Goal: Information Seeking & Learning: Understand process/instructions

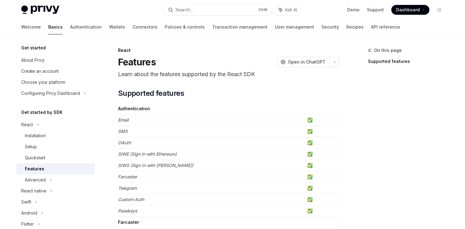
click at [36, 9] on img at bounding box center [40, 10] width 38 height 9
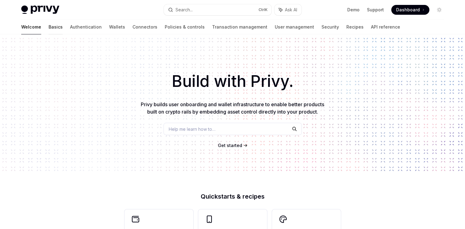
click at [49, 30] on link "Basics" at bounding box center [56, 27] width 14 height 15
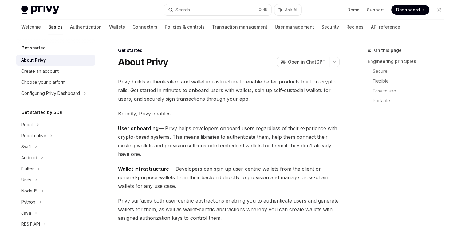
type textarea "*"
click at [182, 10] on div "Search..." at bounding box center [183, 9] width 17 height 7
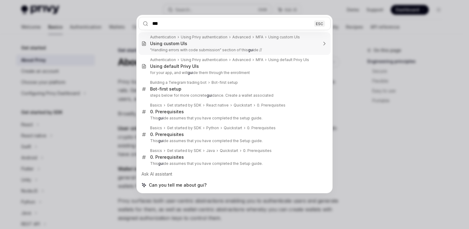
type input "****"
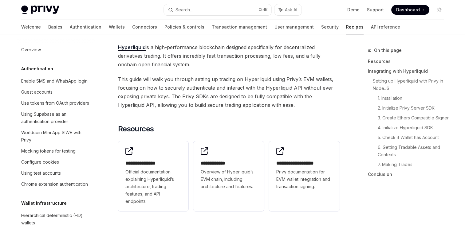
scroll to position [634, 0]
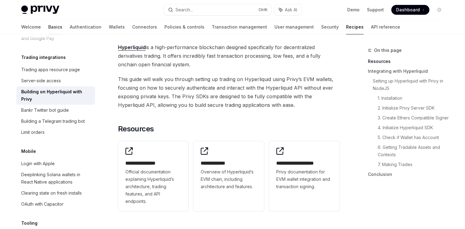
click at [48, 26] on link "Basics" at bounding box center [55, 27] width 14 height 15
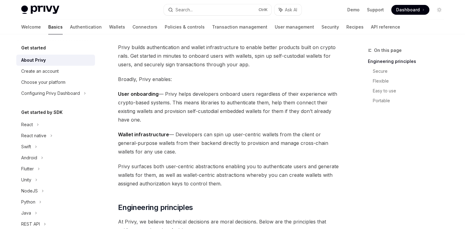
click at [410, 8] on span "Dashboard" at bounding box center [408, 10] width 24 height 6
click at [37, 126] on icon at bounding box center [38, 124] width 2 height 7
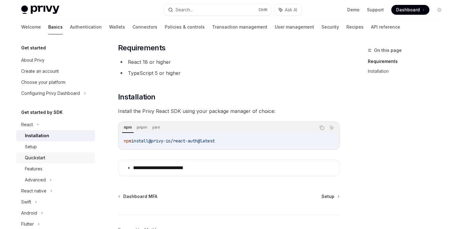
click at [45, 159] on div "Quickstart" at bounding box center [35, 157] width 20 height 7
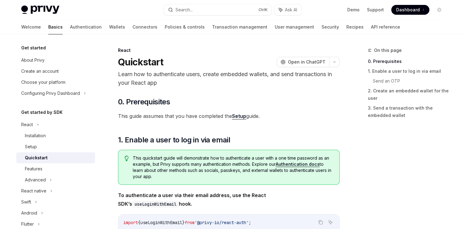
click at [293, 85] on p "Learn how to authenticate users, create embedded wallets, and send transactions…" at bounding box center [229, 78] width 222 height 17
click at [309, 112] on span "This guide assumes that you have completed the Setup guide." at bounding box center [229, 116] width 222 height 9
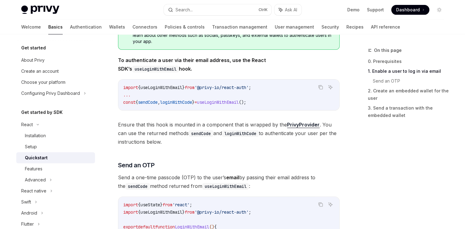
scroll to position [147, 0]
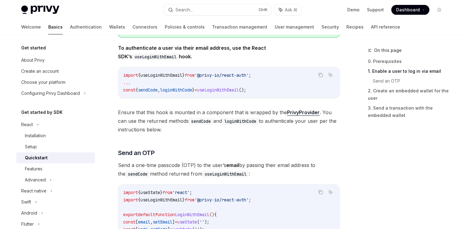
click at [309, 112] on link "PrivyProvider" at bounding box center [303, 112] width 33 height 6
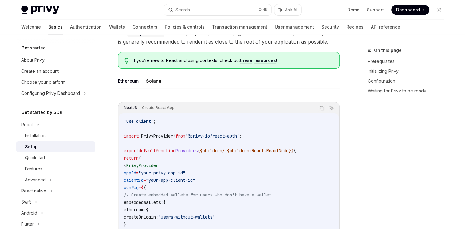
scroll to position [106, 0]
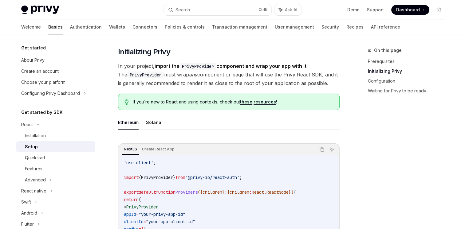
click at [391, 124] on div "On this page Prerequisites Initializing Privy Configuration Waiting for Privy t…" at bounding box center [401, 138] width 93 height 182
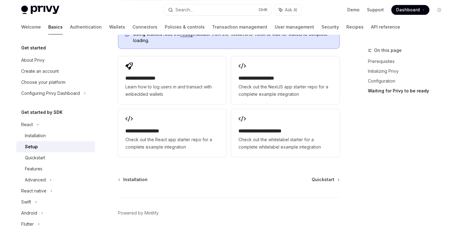
scroll to position [814, 0]
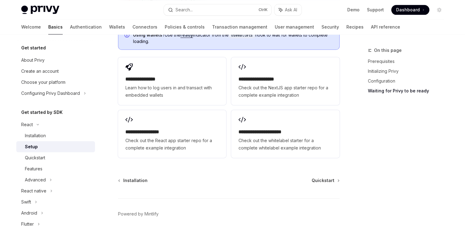
click at [381, 166] on div "On this page Prerequisites Initializing Privy Configuration Waiting for Privy t…" at bounding box center [401, 138] width 93 height 182
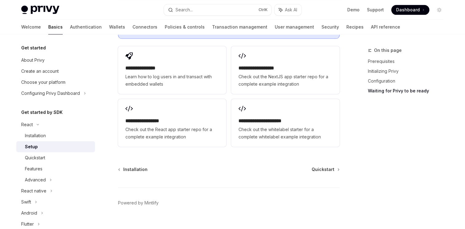
scroll to position [827, 0]
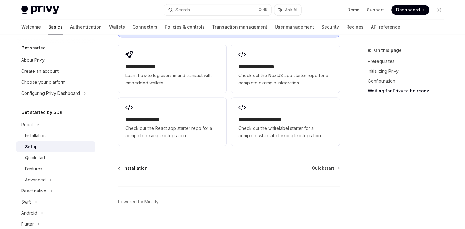
click at [135, 165] on span "Installation" at bounding box center [135, 168] width 24 height 6
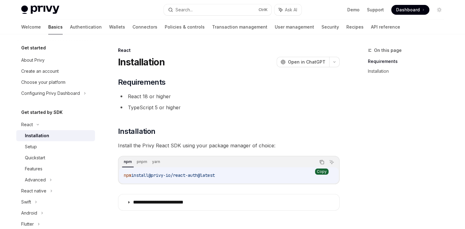
click at [320, 162] on icon "Copy the contents from the code block" at bounding box center [321, 162] width 3 height 3
click at [219, 51] on div "React" at bounding box center [229, 50] width 222 height 6
click at [46, 159] on div "Quickstart" at bounding box center [58, 157] width 66 height 7
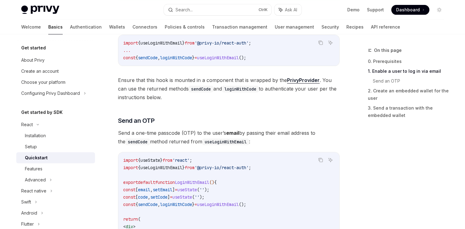
scroll to position [181, 0]
click at [308, 79] on link "PrivyProvider" at bounding box center [303, 79] width 33 height 6
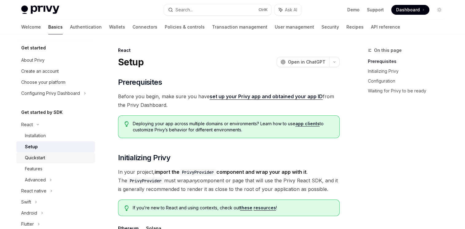
click at [40, 156] on div "Quickstart" at bounding box center [35, 157] width 20 height 7
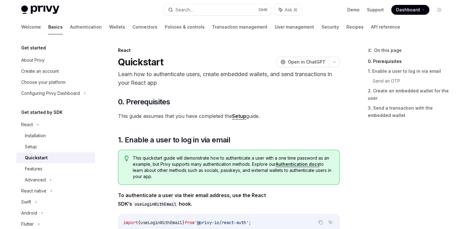
click at [382, 162] on div "On this page 0. Prerequisites 1. Enable a user to log in via email Send an OTP …" at bounding box center [401, 138] width 93 height 182
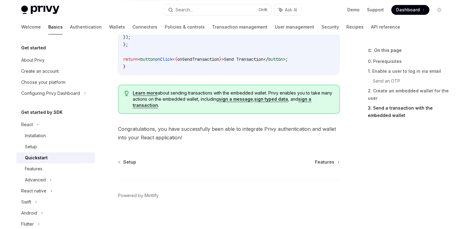
scroll to position [663, 0]
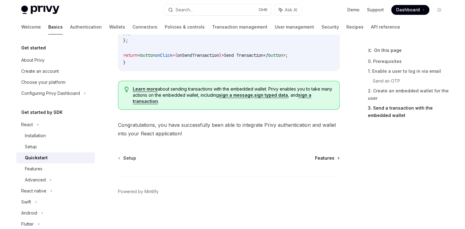
click at [336, 157] on link "Features" at bounding box center [327, 158] width 24 height 6
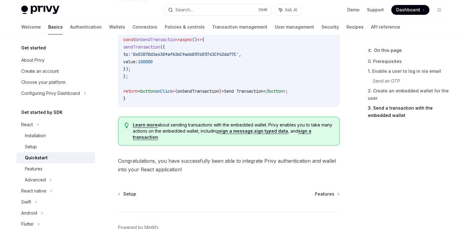
scroll to position [663, 0]
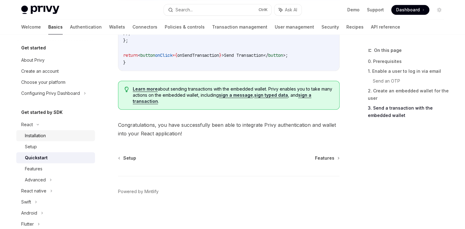
click at [42, 135] on div "Installation" at bounding box center [35, 135] width 21 height 7
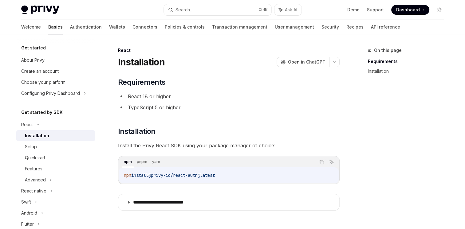
click at [412, 120] on div "On this page Requirements Installation" at bounding box center [401, 138] width 93 height 182
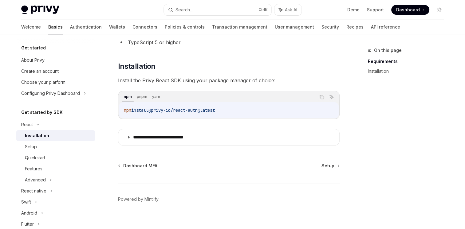
scroll to position [72, 0]
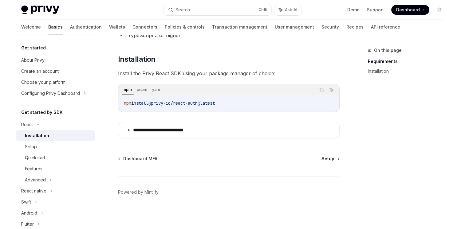
click at [338, 159] on icon at bounding box center [338, 159] width 1 height 2
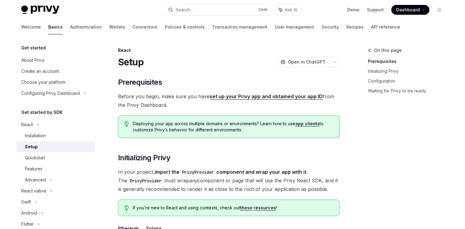
click at [382, 151] on div "On this page Prerequisites Initializing Privy Configuration Waiting for Privy t…" at bounding box center [401, 138] width 93 height 182
click at [33, 159] on div "Quickstart" at bounding box center [35, 157] width 20 height 7
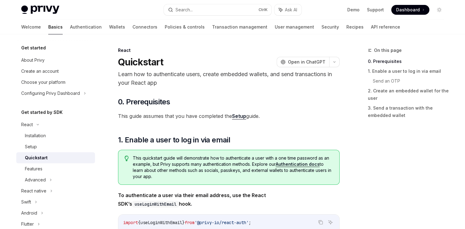
click at [374, 146] on div "On this page 0. Prerequisites 1. Enable a user to log in via email Send an OTP …" at bounding box center [401, 138] width 93 height 182
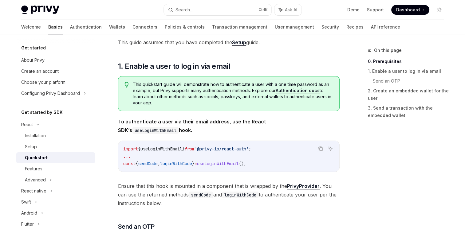
scroll to position [86, 0]
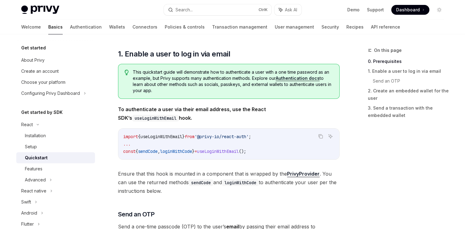
click at [306, 173] on link "PrivyProvider" at bounding box center [303, 174] width 33 height 6
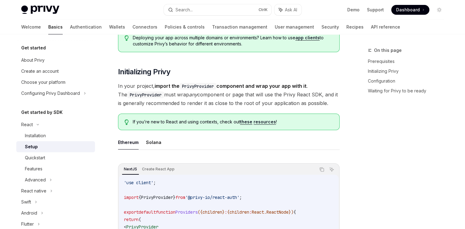
scroll to position [106, 0]
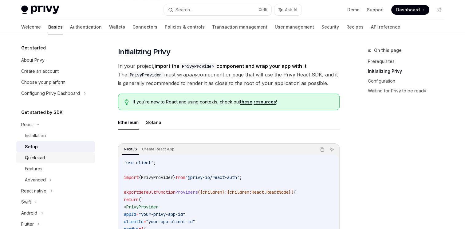
click at [39, 156] on div "Quickstart" at bounding box center [35, 157] width 20 height 7
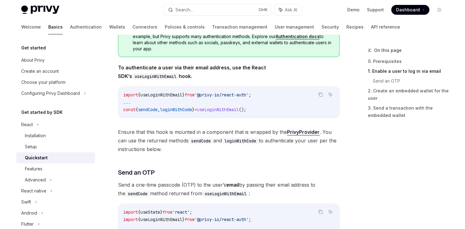
scroll to position [129, 0]
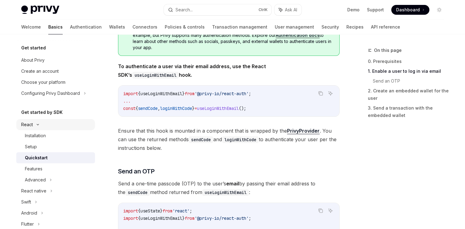
click at [37, 124] on icon at bounding box center [37, 125] width 7 height 2
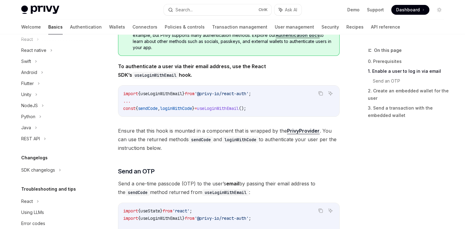
scroll to position [97, 0]
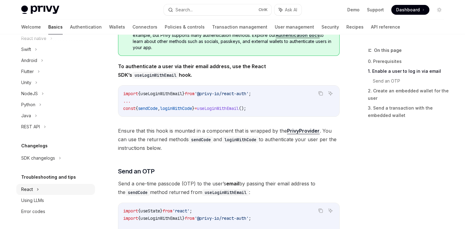
click at [36, 33] on div "React" at bounding box center [55, 27] width 79 height 11
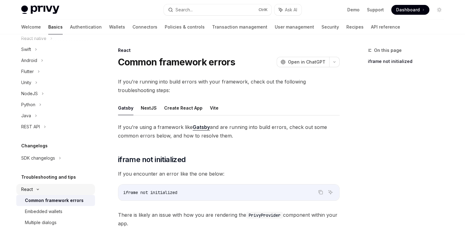
click at [36, 190] on icon at bounding box center [37, 189] width 7 height 2
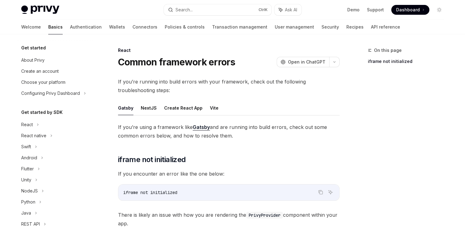
click at [418, 9] on span "Dashboard" at bounding box center [408, 10] width 24 height 6
click at [391, 119] on div "On this page iframe not initialized" at bounding box center [401, 138] width 93 height 182
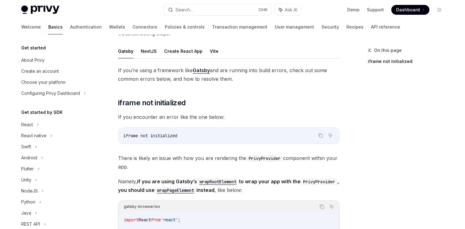
scroll to position [49, 0]
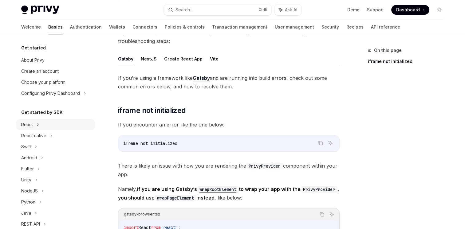
click at [37, 124] on icon at bounding box center [38, 124] width 2 height 7
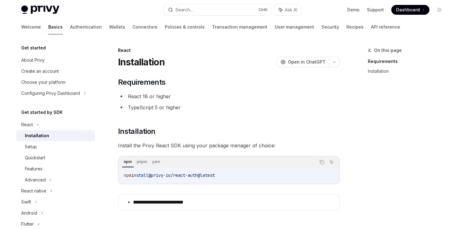
click at [36, 134] on div "Installation" at bounding box center [37, 135] width 24 height 7
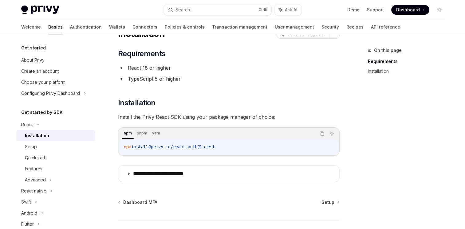
scroll to position [72, 0]
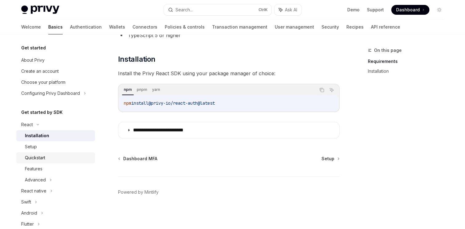
click at [44, 158] on div "Quickstart" at bounding box center [35, 157] width 20 height 7
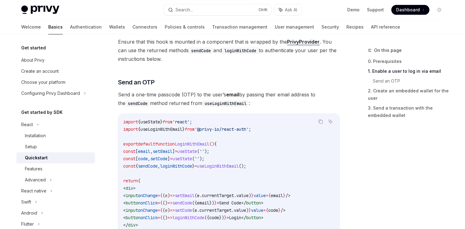
scroll to position [215, 0]
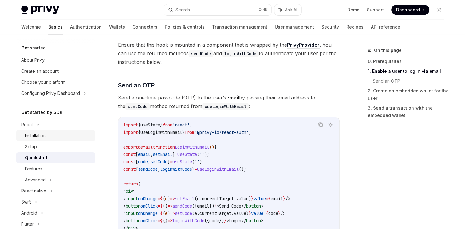
click at [38, 137] on div "Installation" at bounding box center [35, 135] width 21 height 7
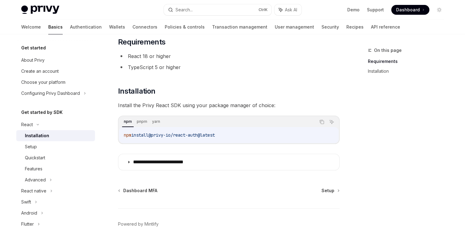
scroll to position [37, 0]
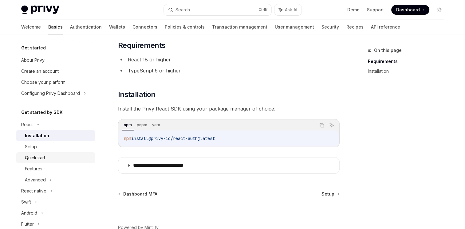
click at [48, 156] on div "Quickstart" at bounding box center [58, 157] width 66 height 7
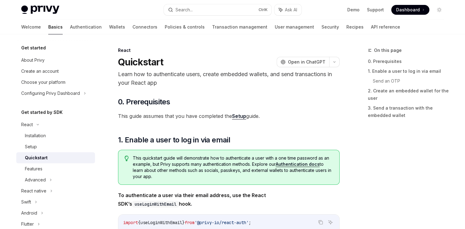
type textarea "*"
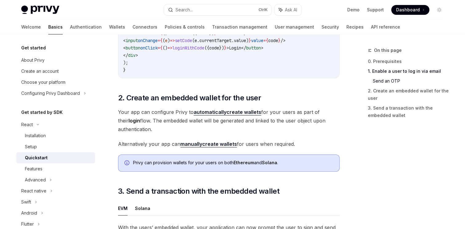
scroll to position [383, 0]
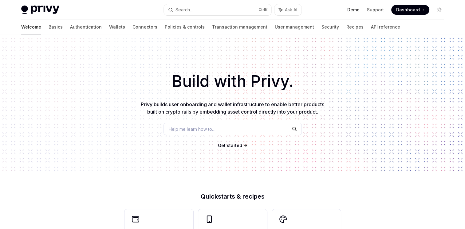
click at [354, 10] on link "Demo" at bounding box center [353, 10] width 12 height 6
click at [377, 7] on link "Support" at bounding box center [375, 10] width 17 height 6
click at [179, 8] on div "Search..." at bounding box center [183, 9] width 17 height 7
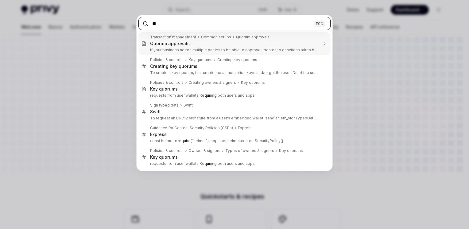
type input "*"
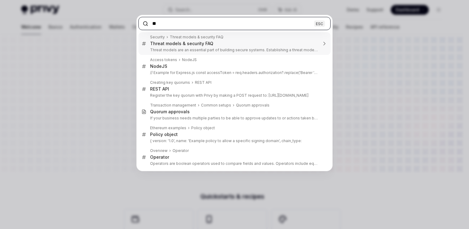
type input "*"
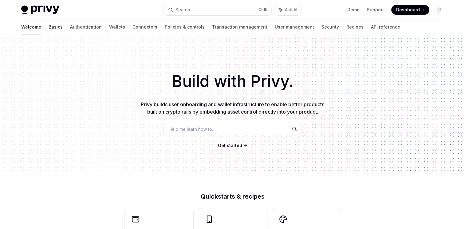
click at [49, 27] on link "Basics" at bounding box center [56, 27] width 14 height 15
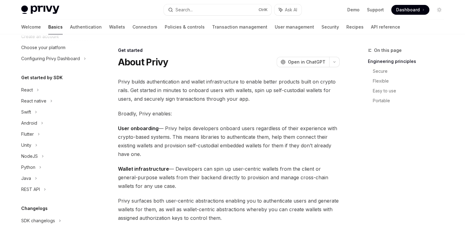
scroll to position [32, 0]
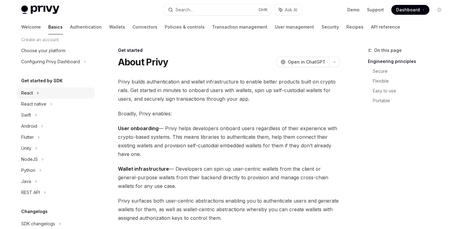
click at [36, 92] on div "React" at bounding box center [55, 93] width 79 height 11
type textarea "*"
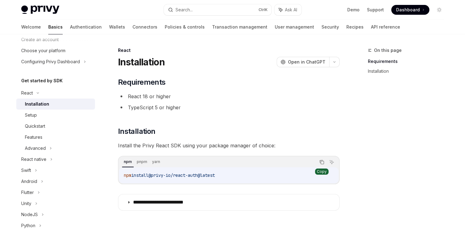
click at [322, 163] on icon "Copy the contents from the code block" at bounding box center [321, 162] width 5 height 5
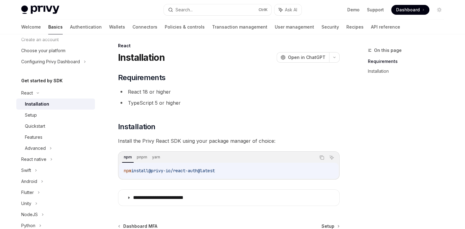
scroll to position [4, 0]
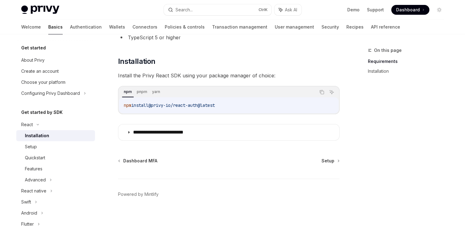
scroll to position [71, 0]
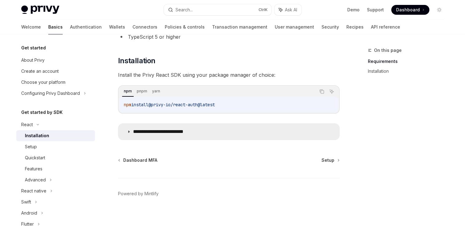
click at [129, 130] on icon at bounding box center [129, 132] width 4 height 4
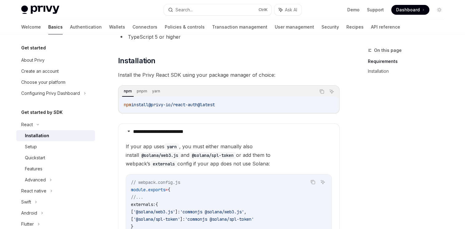
click at [379, 129] on div "On this page Requirements Installation" at bounding box center [401, 138] width 93 height 182
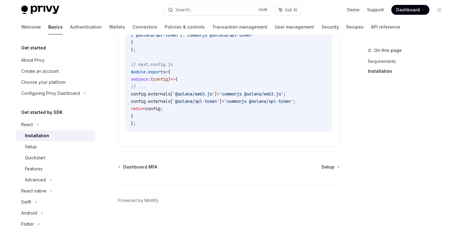
scroll to position [265, 0]
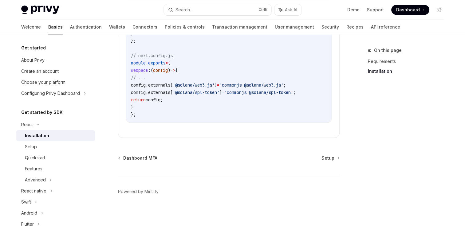
click at [371, 106] on div "On this page Requirements Installation" at bounding box center [401, 138] width 93 height 182
click at [328, 159] on span "Setup" at bounding box center [327, 158] width 13 height 6
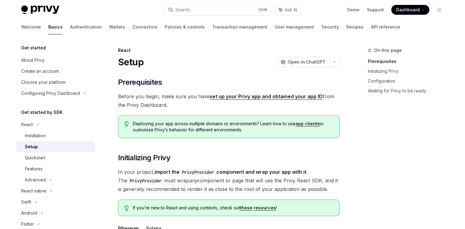
click at [407, 135] on div "On this page Prerequisites Initializing Privy Configuration Waiting for Privy t…" at bounding box center [401, 138] width 93 height 182
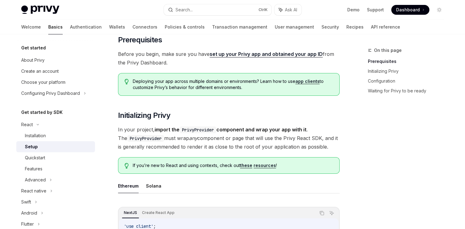
scroll to position [49, 0]
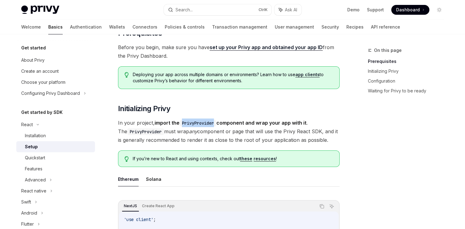
drag, startPoint x: 179, startPoint y: 122, endPoint x: 218, endPoint y: 122, distance: 38.1
click at [218, 122] on strong "import the PrivyProvider component and wrap your app with it" at bounding box center [231, 123] width 152 height 6
copy code "PrivyProvider"
click at [427, 141] on div "On this page Prerequisites Initializing Privy Configuration Waiting for Privy t…" at bounding box center [401, 138] width 93 height 182
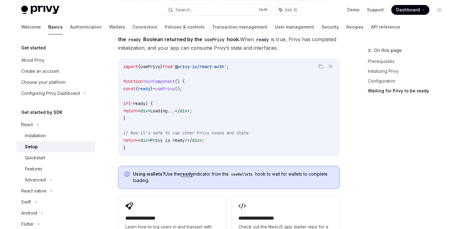
scroll to position [676, 0]
click at [406, 9] on span "Dashboard" at bounding box center [408, 10] width 24 height 6
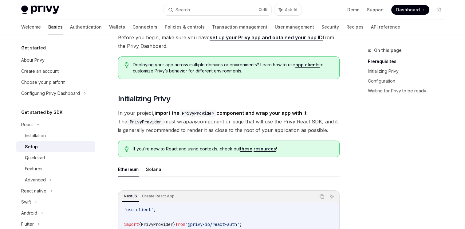
scroll to position [100, 0]
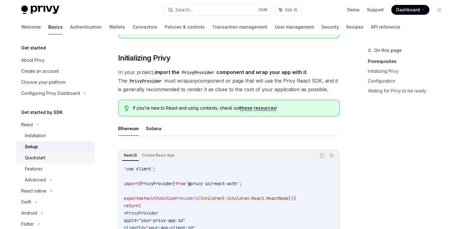
click at [43, 159] on div "Quickstart" at bounding box center [35, 157] width 20 height 7
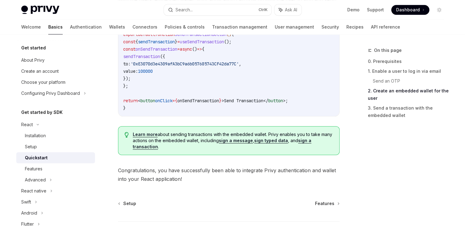
scroll to position [496, 0]
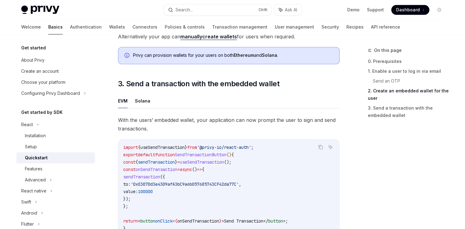
click at [418, 148] on div "On this page 0. Prerequisites 1. Enable a user to log in via email Send an OTP …" at bounding box center [401, 138] width 93 height 182
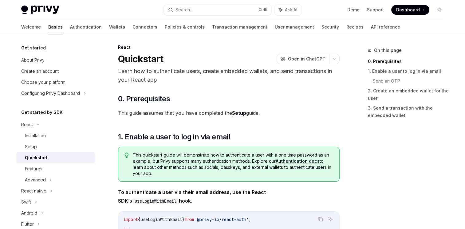
scroll to position [0, 0]
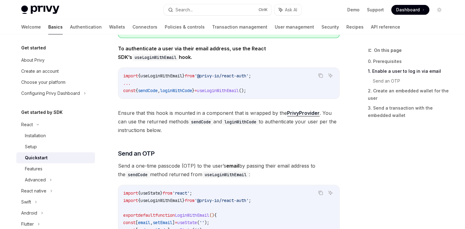
scroll to position [147, 0]
click at [298, 112] on link "PrivyProvider" at bounding box center [303, 112] width 33 height 6
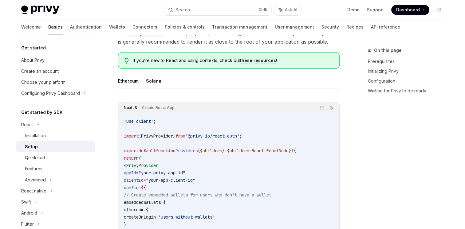
scroll to position [106, 0]
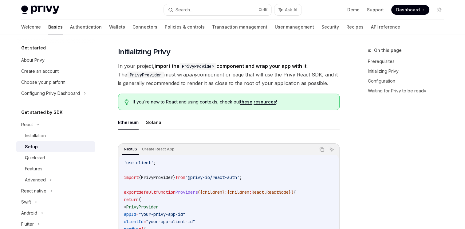
type textarea "*"
click at [404, 135] on div "On this page Prerequisites Initializing Privy Configuration Waiting for Privy t…" at bounding box center [401, 138] width 93 height 182
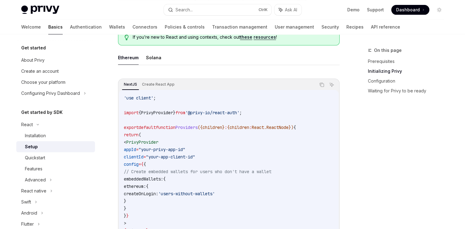
scroll to position [180, 0]
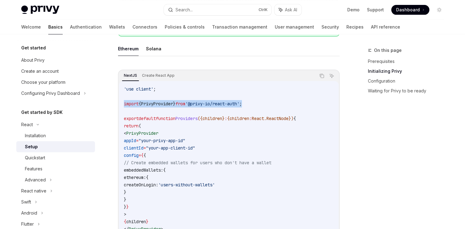
drag, startPoint x: 124, startPoint y: 103, endPoint x: 275, endPoint y: 104, distance: 151.2
click at [275, 104] on code "'use client' ; import { PrivyProvider } from '@privy-io/react-auth' ; export de…" at bounding box center [229, 166] width 210 height 162
copy span "import { PrivyProvider } from '@privy-io/react-auth' ;"
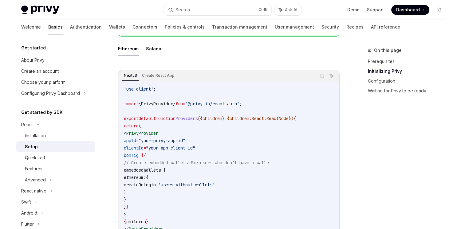
click at [413, 115] on div "On this page Prerequisites Initializing Privy Configuration Waiting for Privy t…" at bounding box center [401, 138] width 93 height 182
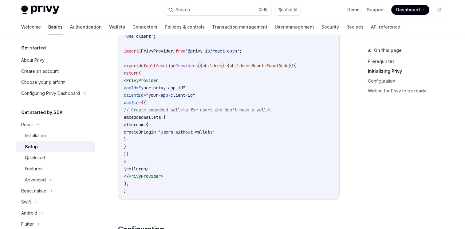
scroll to position [241, 0]
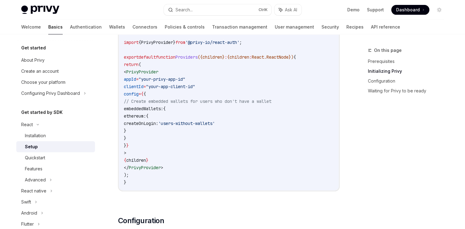
drag, startPoint x: 134, startPoint y: 71, endPoint x: 207, endPoint y: 164, distance: 118.9
click at [207, 164] on code "'use client' ; import { PrivyProvider } from '@privy-io/react-auth' ; export de…" at bounding box center [229, 105] width 210 height 162
copy code "< PrivyProvider appId = "your-privy-app-id" clientId = "your-app-client-id" con…"
click at [255, 148] on code "'use client' ; import { PrivyProvider } from '@privy-io/react-auth' ; export de…" at bounding box center [229, 105] width 210 height 162
click at [371, 130] on div "On this page Prerequisites Initializing Privy Configuration Waiting for Privy t…" at bounding box center [401, 138] width 93 height 182
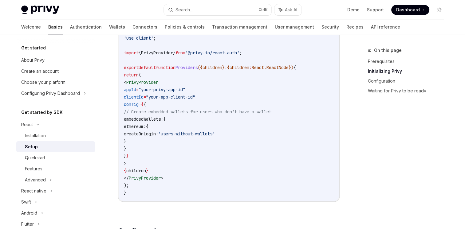
scroll to position [253, 0]
